Goal: Information Seeking & Learning: Learn about a topic

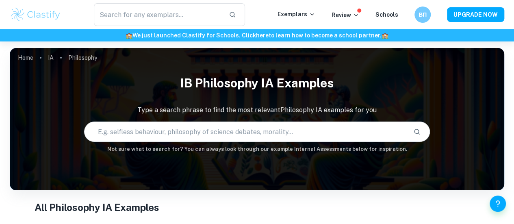
scroll to position [63, 0]
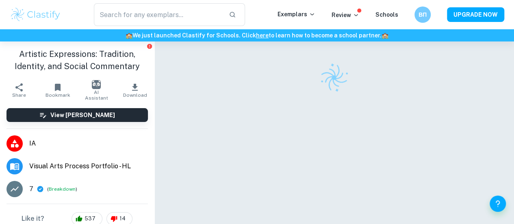
scroll to position [15, 0]
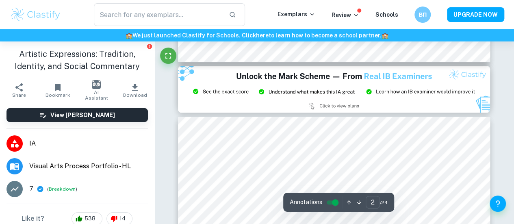
type input "3"
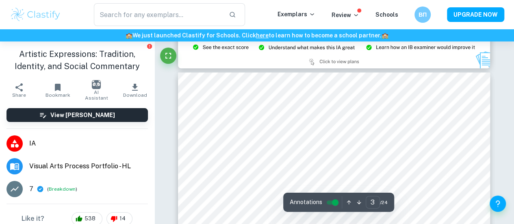
scroll to position [438, 0]
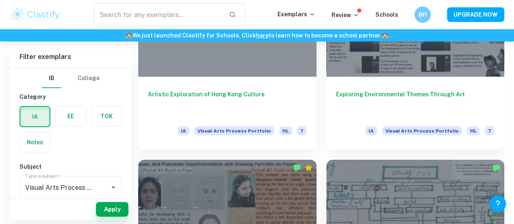
scroll to position [1222, 0]
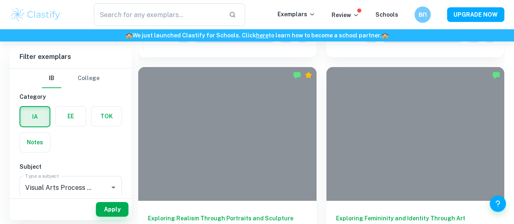
scroll to position [1250, 0]
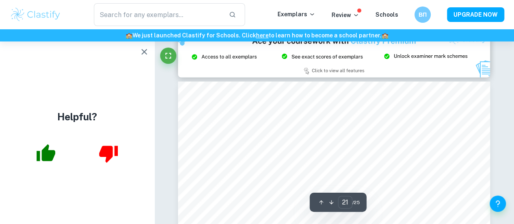
scroll to position [3815, 0]
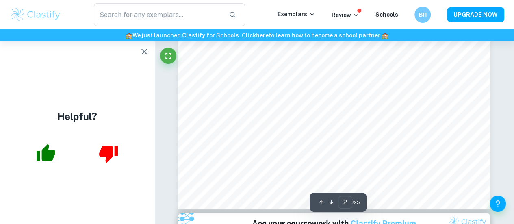
type input "1"
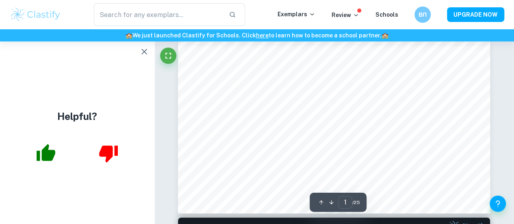
scroll to position [11, 0]
